Goal: Information Seeking & Learning: Learn about a topic

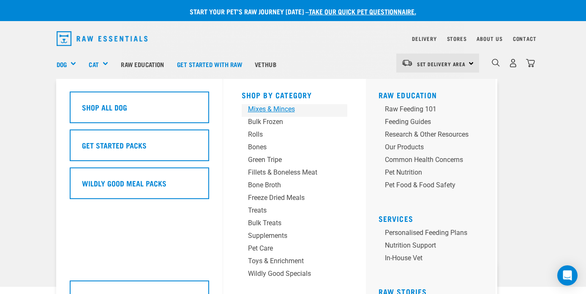
click at [271, 111] on div "Mixes & Minces" at bounding box center [287, 109] width 79 height 10
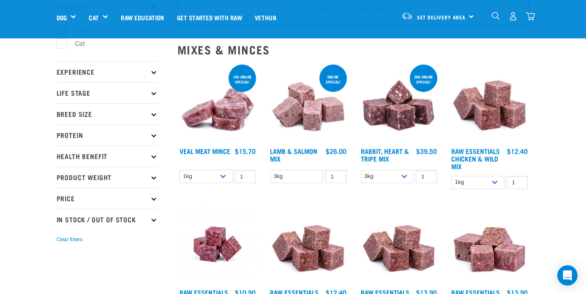
scroll to position [64, 0]
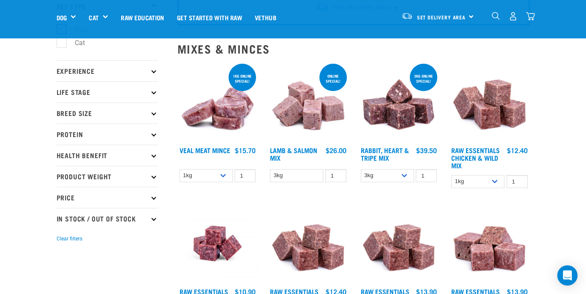
click at [226, 107] on img at bounding box center [217, 102] width 81 height 81
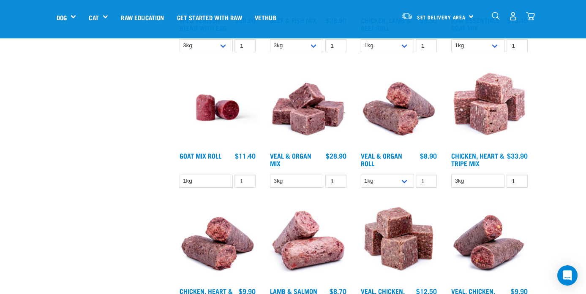
scroll to position [480, 0]
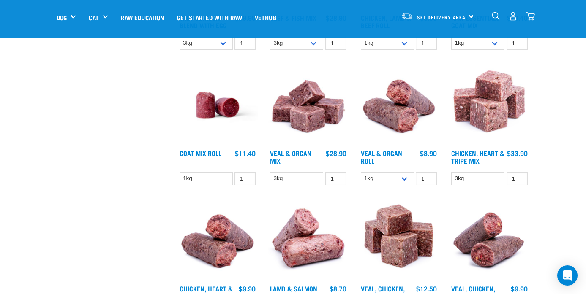
click at [320, 128] on img at bounding box center [308, 105] width 81 height 81
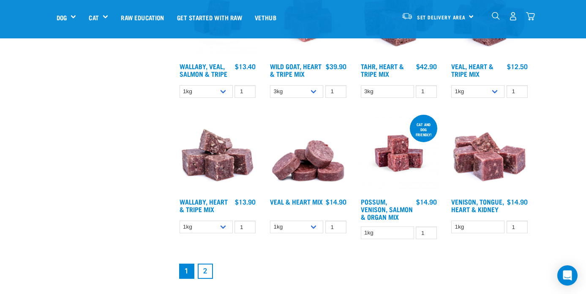
scroll to position [988, 0]
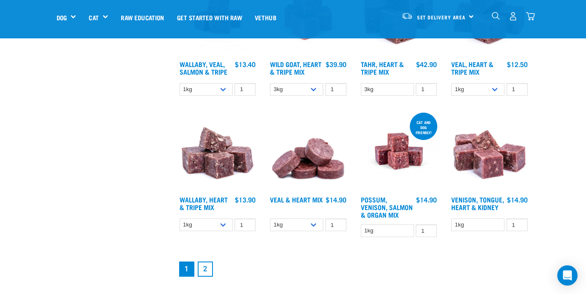
click at [307, 167] on img at bounding box center [308, 151] width 81 height 81
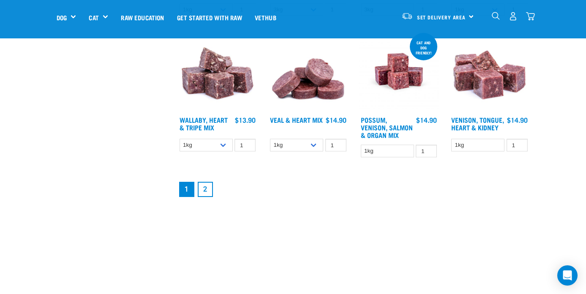
scroll to position [1068, 0]
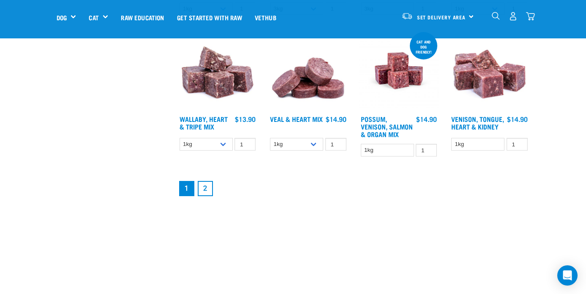
click at [209, 186] on link "2" at bounding box center [205, 188] width 15 height 15
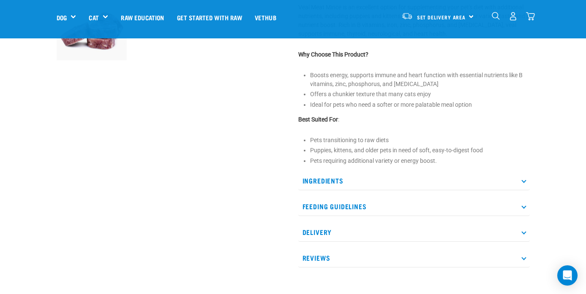
scroll to position [399, 0]
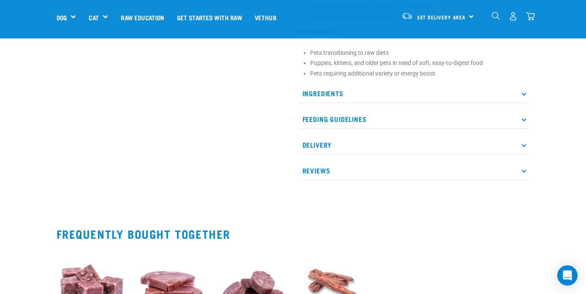
click at [524, 103] on p "Ingredients" at bounding box center [413, 93] width 231 height 19
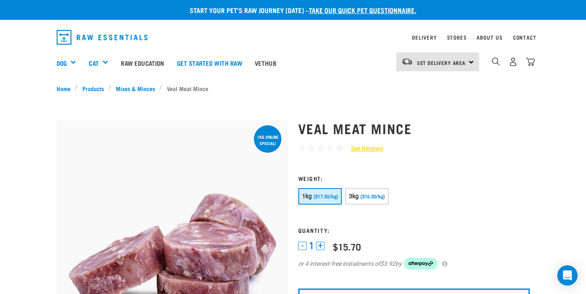
scroll to position [0, 0]
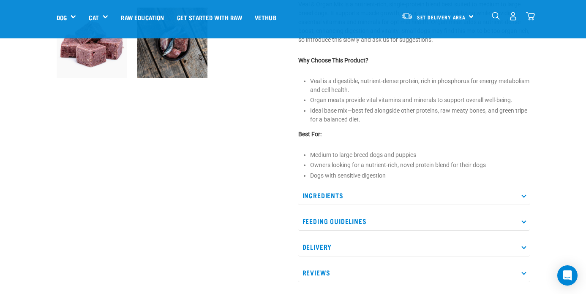
scroll to position [307, 0]
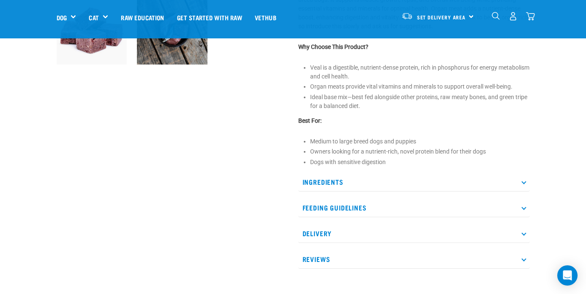
click at [371, 187] on p "Ingredients" at bounding box center [413, 182] width 231 height 19
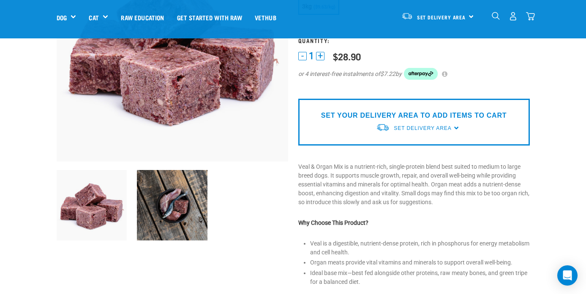
scroll to position [132, 0]
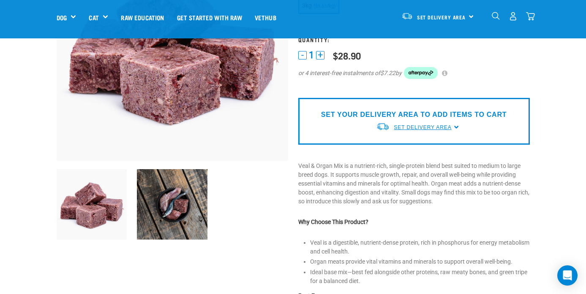
click at [423, 129] on span "Set Delivery Area" at bounding box center [422, 128] width 57 height 6
click at [402, 163] on link "[GEOGRAPHIC_DATA]" at bounding box center [418, 161] width 84 height 14
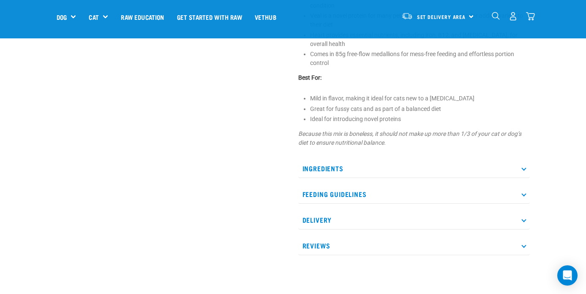
scroll to position [394, 0]
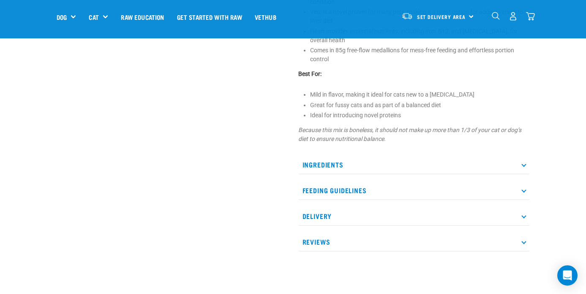
click at [353, 155] on p "Ingredients" at bounding box center [413, 164] width 231 height 19
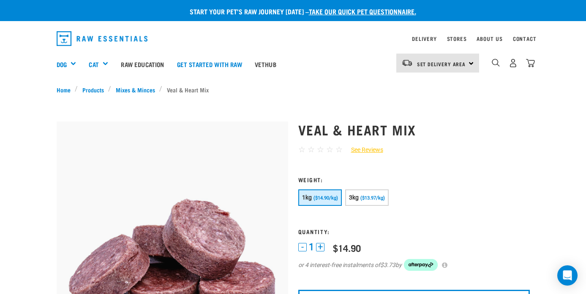
scroll to position [6, 0]
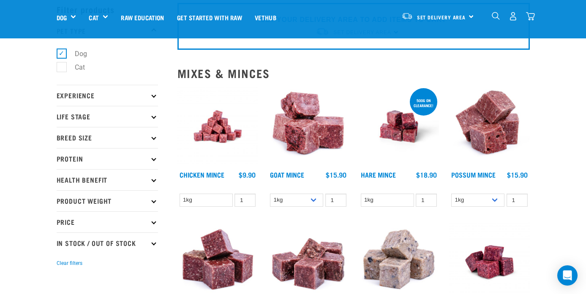
scroll to position [49, 0]
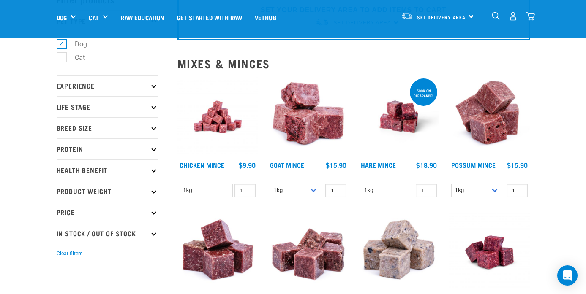
click at [392, 112] on img at bounding box center [398, 117] width 81 height 81
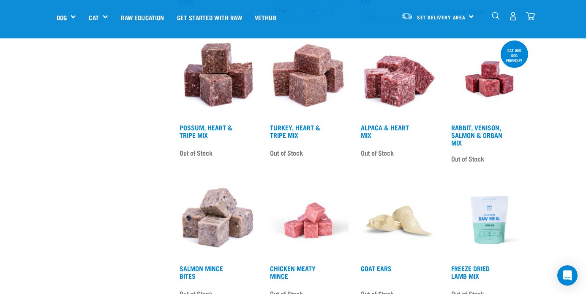
scroll to position [895, 0]
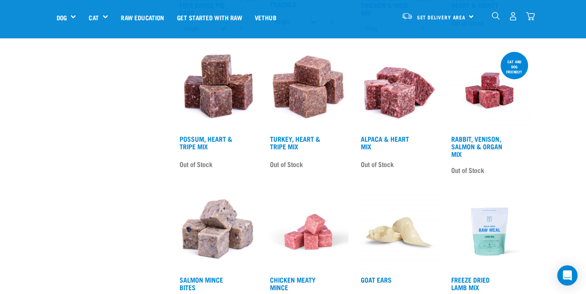
click at [500, 106] on img at bounding box center [489, 90] width 81 height 81
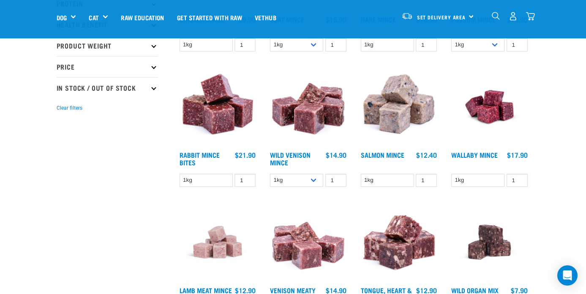
scroll to position [0, 0]
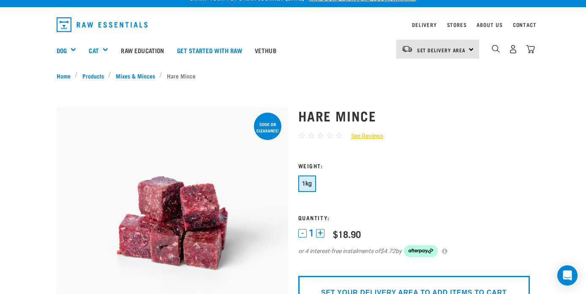
scroll to position [16, 0]
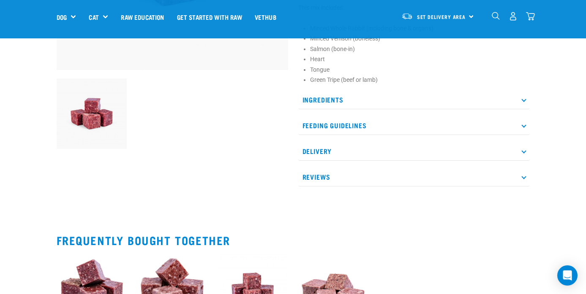
scroll to position [227, 0]
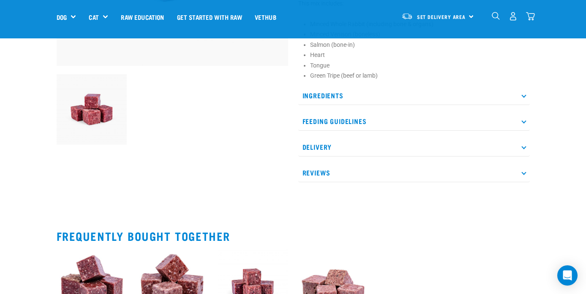
click at [348, 97] on p "Ingredients" at bounding box center [413, 95] width 231 height 19
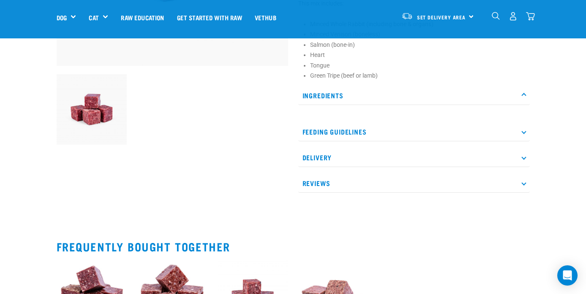
click at [522, 96] on icon at bounding box center [523, 95] width 5 height 5
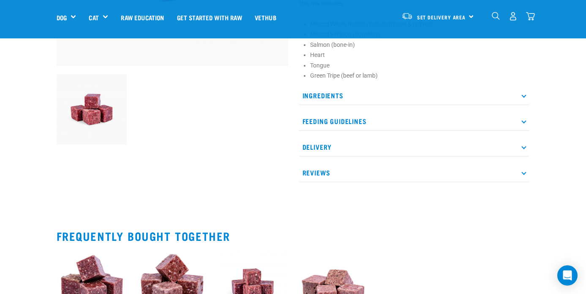
click at [522, 96] on icon at bounding box center [523, 95] width 5 height 5
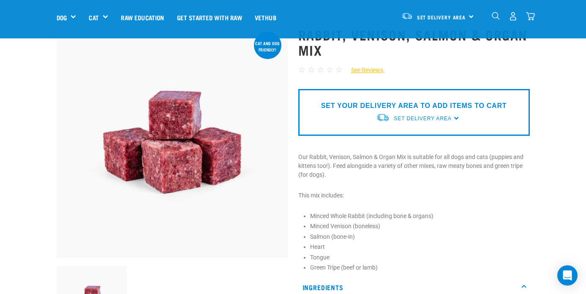
scroll to position [0, 0]
